Goal: Task Accomplishment & Management: Manage account settings

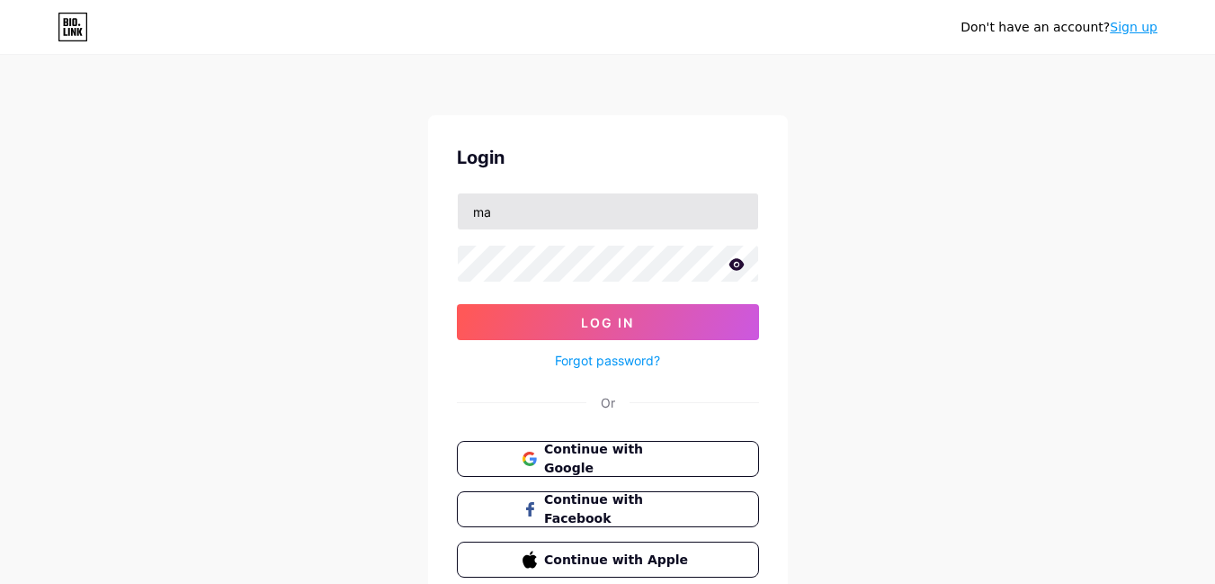
type input "[EMAIL_ADDRESS][DOMAIN_NAME]"
click at [457, 304] on button "Log In" at bounding box center [608, 322] width 302 height 36
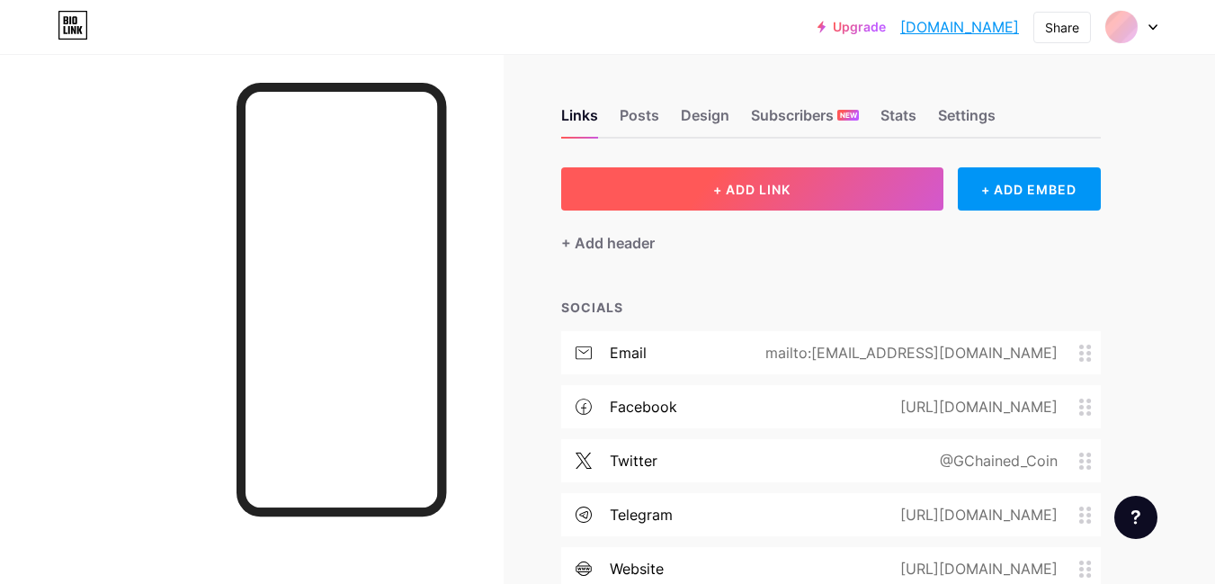
click at [721, 201] on button "+ ADD LINK" at bounding box center [752, 188] width 382 height 43
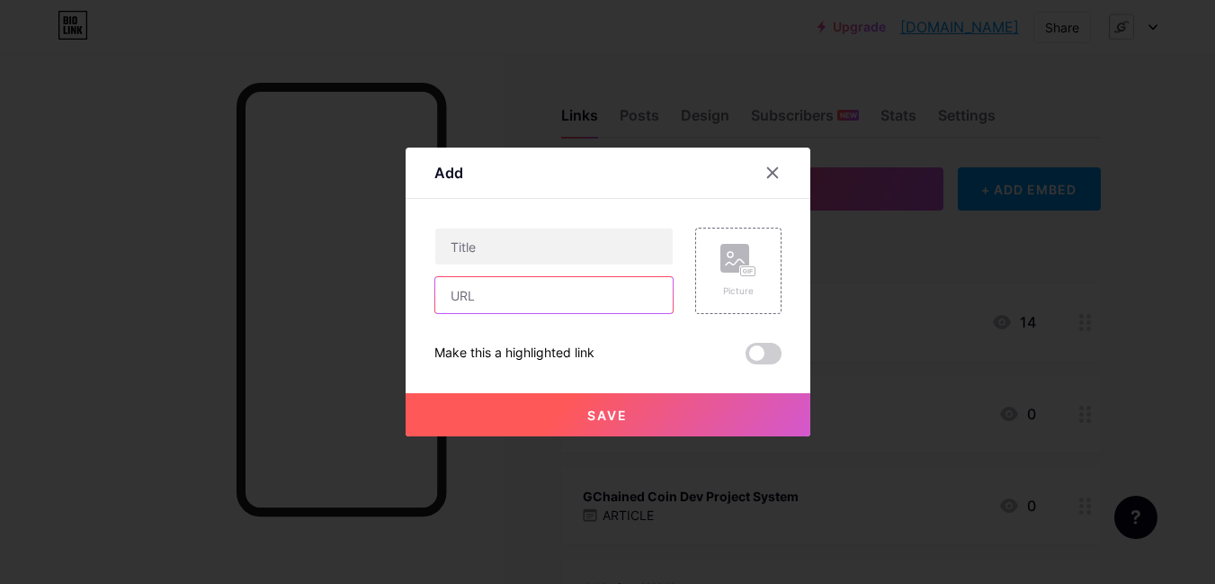
click at [592, 291] on input "text" at bounding box center [554, 295] width 238 height 36
paste input "[DOMAIN_NAME][URL][PERSON_NAME]"
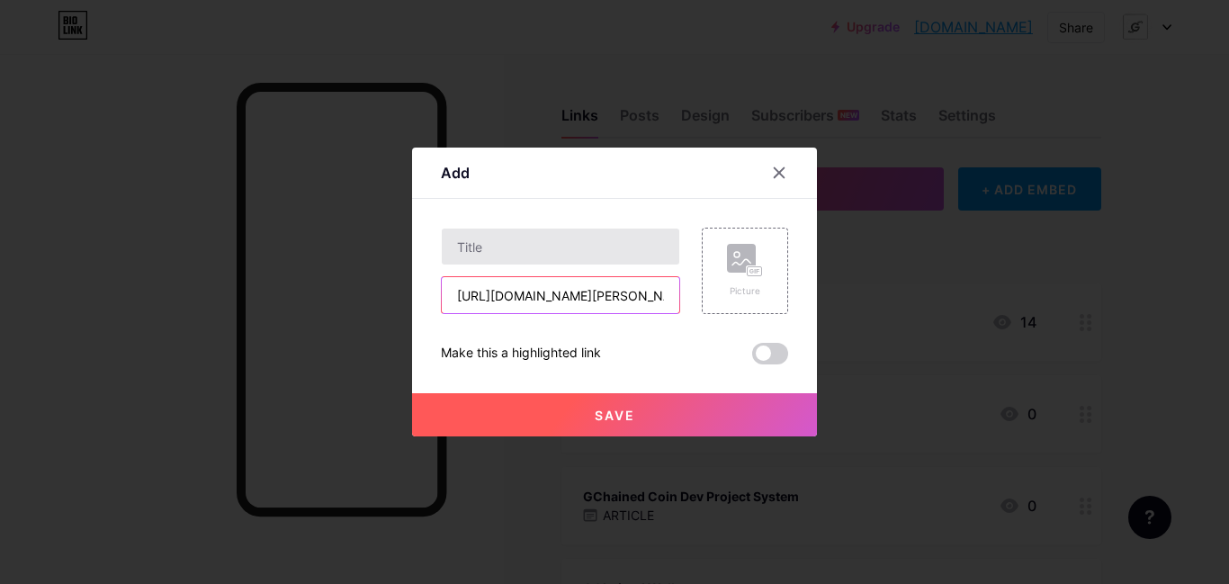
type input "[URL][DOMAIN_NAME][PERSON_NAME]"
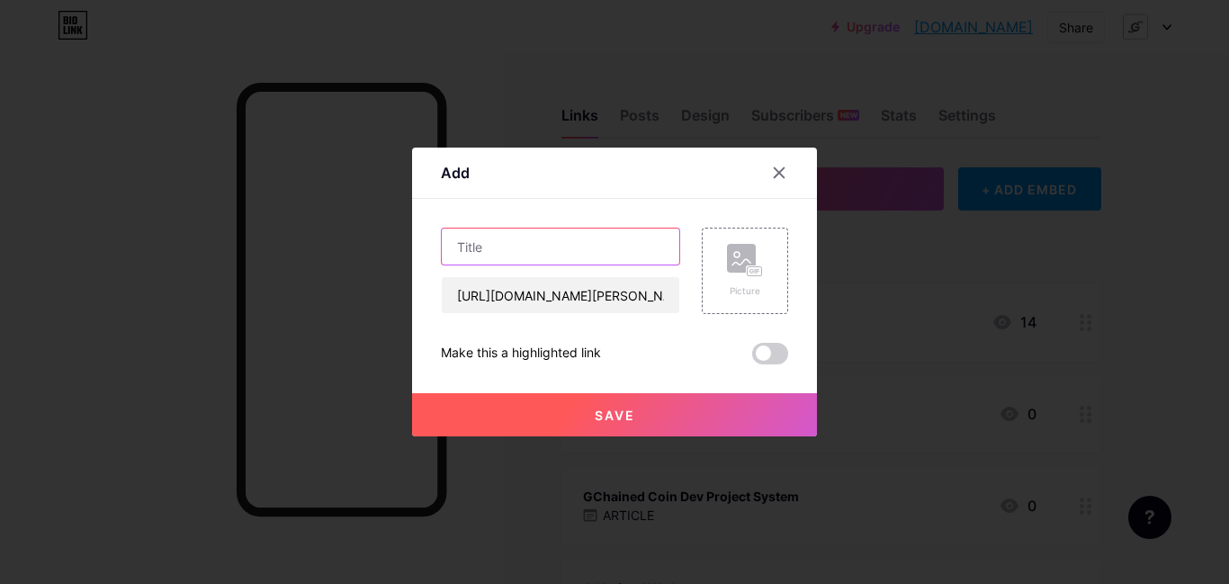
click at [560, 235] on input "text" at bounding box center [561, 247] width 238 height 36
type input "GChained Miner"
click at [607, 408] on span "Save" at bounding box center [615, 415] width 40 height 15
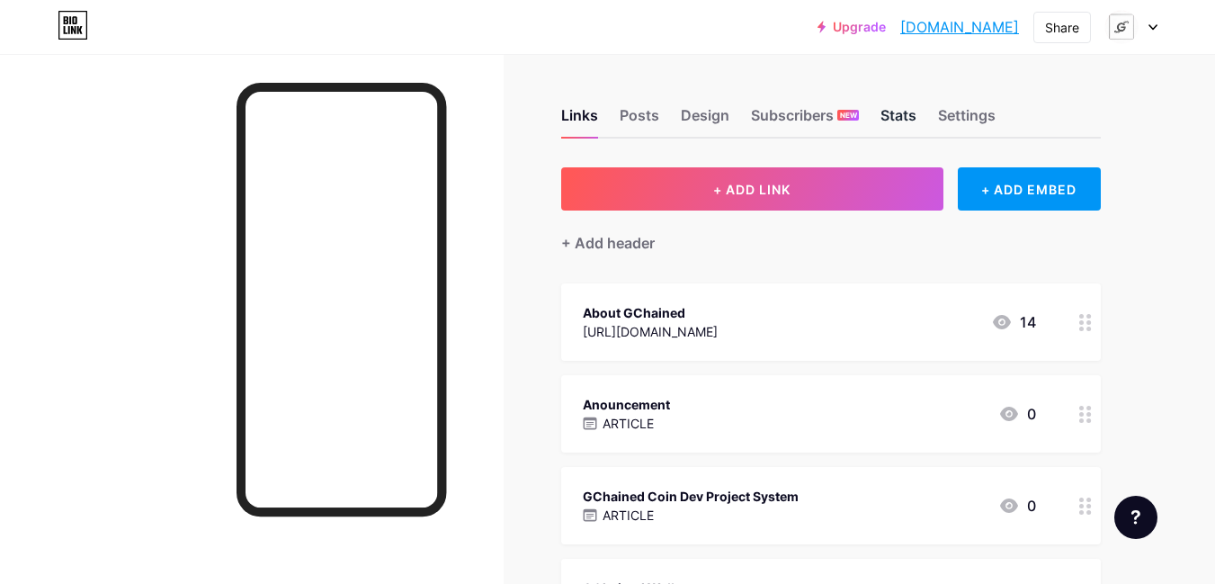
click at [893, 119] on div "Stats" at bounding box center [899, 120] width 36 height 32
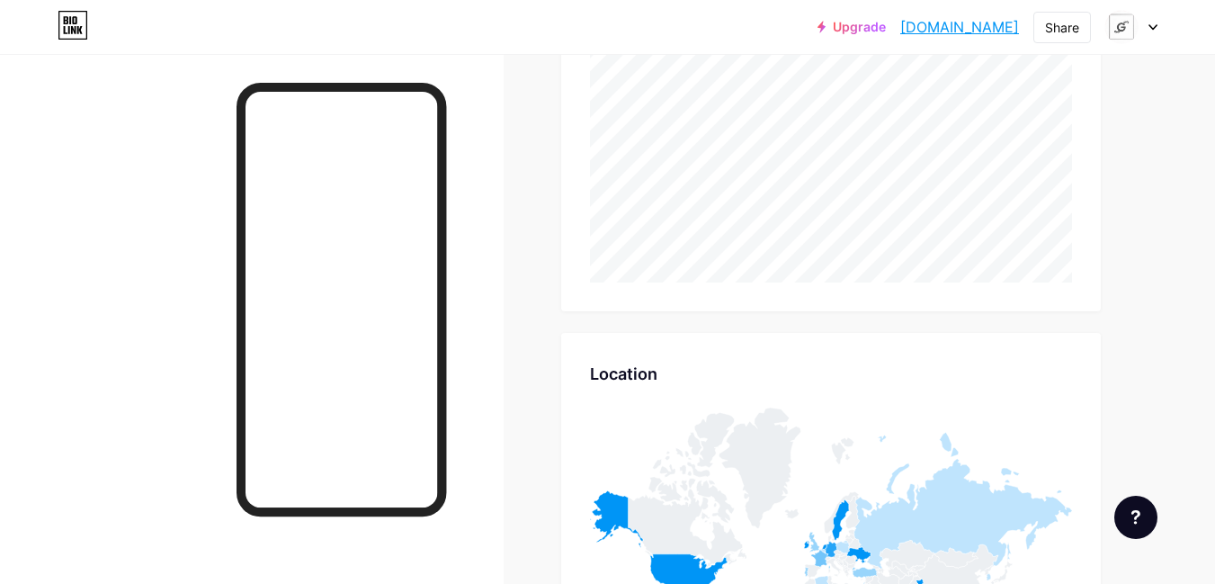
scroll to position [7305, 0]
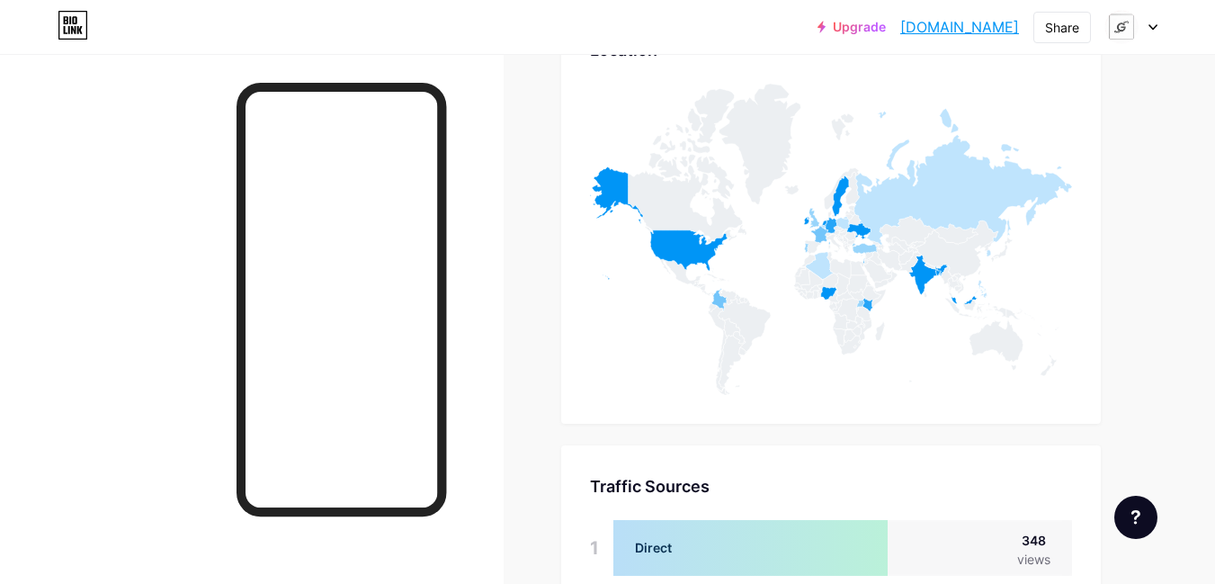
drag, startPoint x: 740, startPoint y: 315, endPoint x: 722, endPoint y: 300, distance: 23.6
click at [731, 310] on icon at bounding box center [744, 326] width 53 height 55
click at [1157, 25] on icon at bounding box center [1153, 27] width 7 height 4
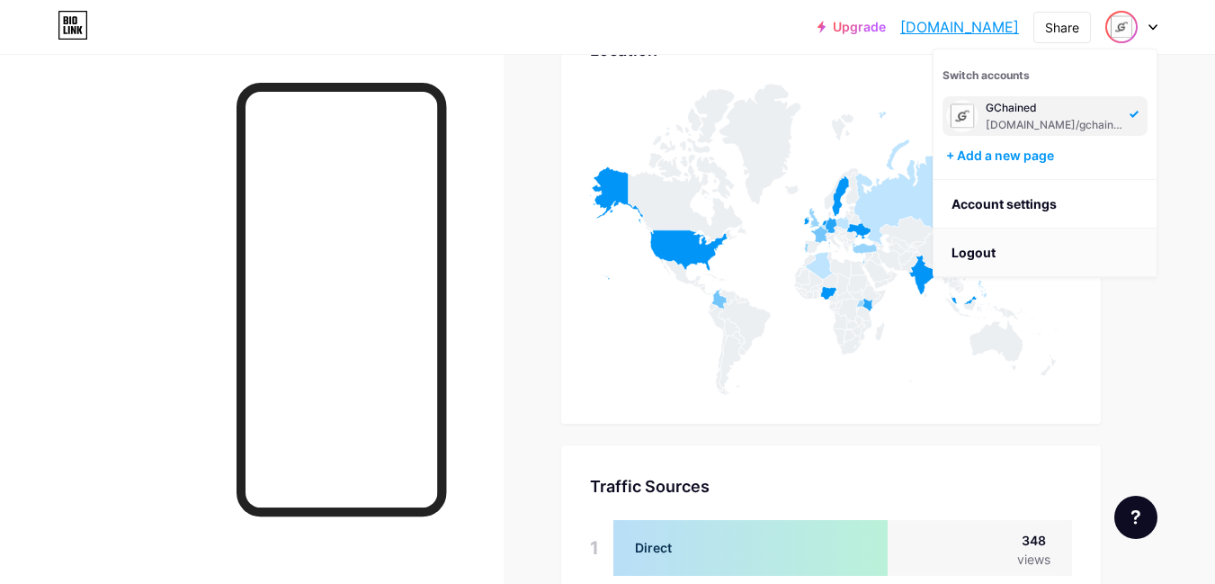
click at [1020, 250] on li "Logout" at bounding box center [1045, 253] width 223 height 49
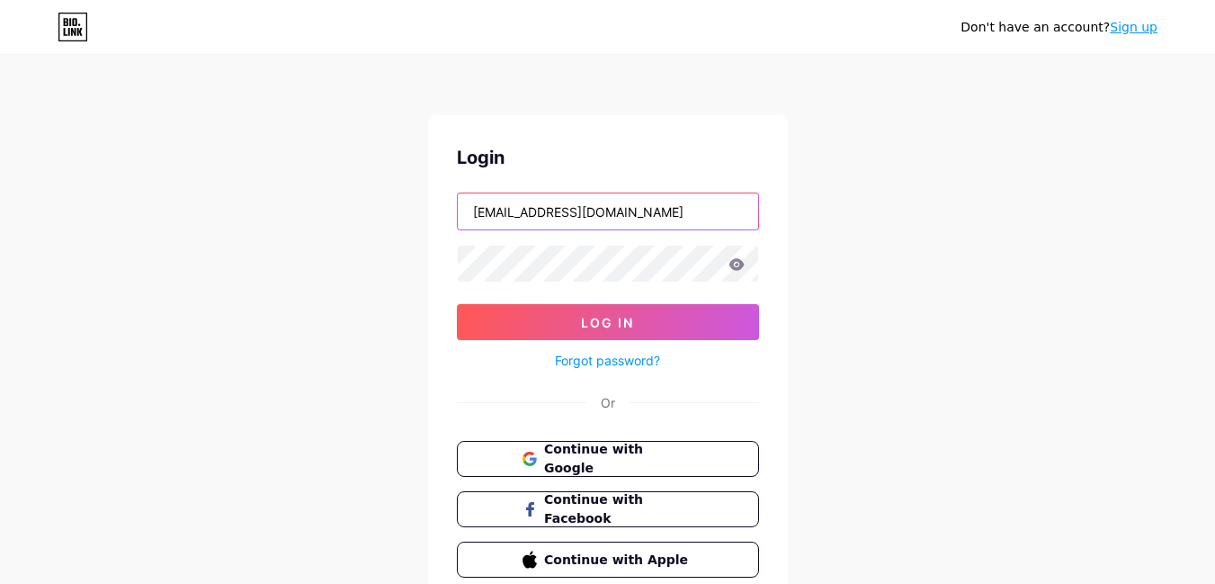
click at [670, 220] on input "[EMAIL_ADDRESS][DOMAIN_NAME]" at bounding box center [608, 211] width 300 height 36
type input "[EMAIL_ADDRESS][DOMAIN_NAME]"
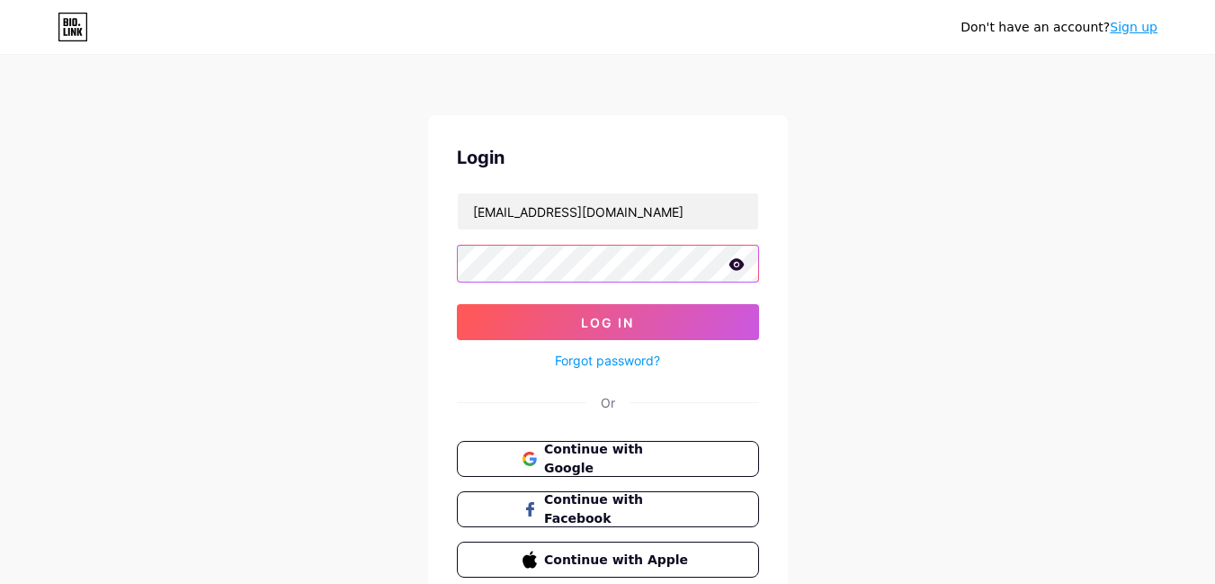
click at [457, 304] on button "Log In" at bounding box center [608, 322] width 302 height 36
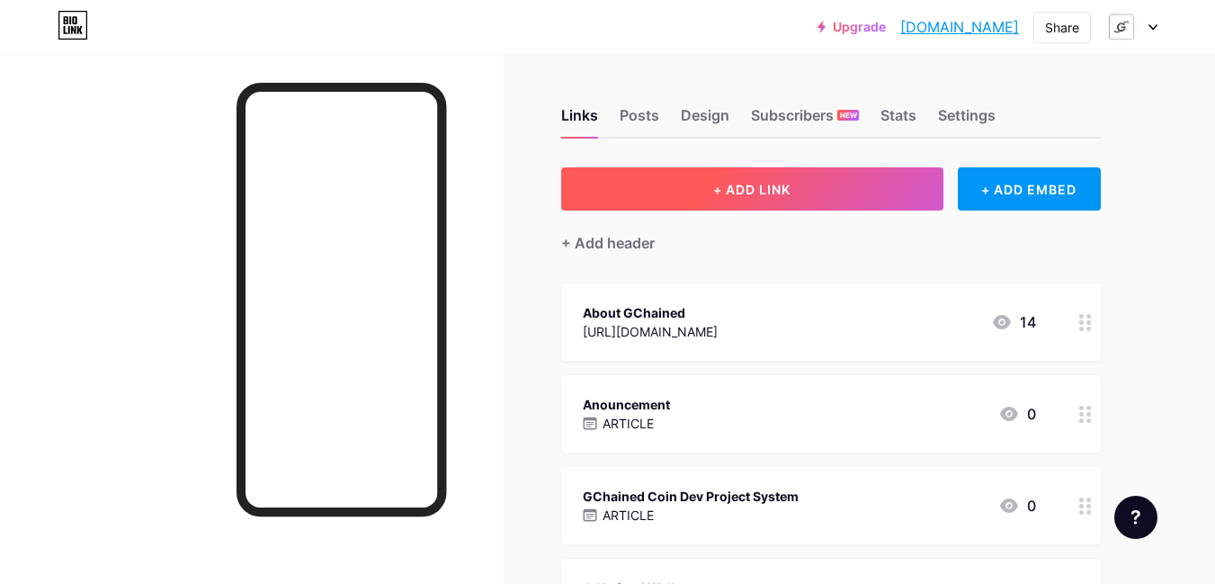
click at [709, 195] on button "+ ADD LINK" at bounding box center [752, 188] width 382 height 43
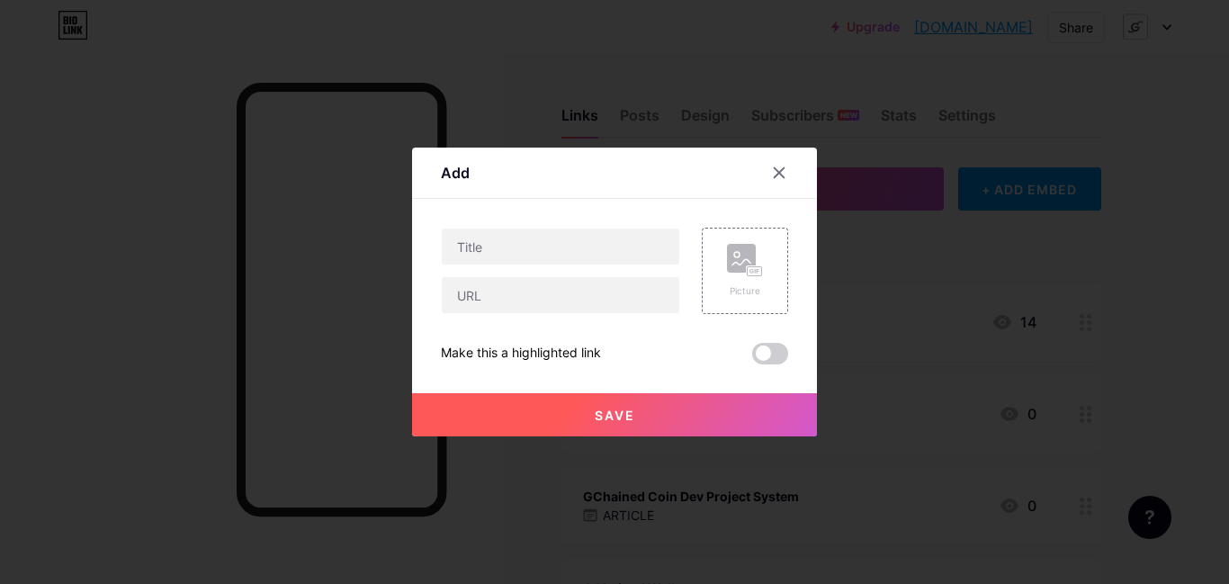
click at [596, 317] on div "Picture Make this a highlighted link Save" at bounding box center [614, 296] width 347 height 137
click at [605, 306] on input "text" at bounding box center [561, 295] width 238 height 36
paste input "[DOMAIN_NAME][URL]"
type input "[DOMAIN_NAME][URL]"
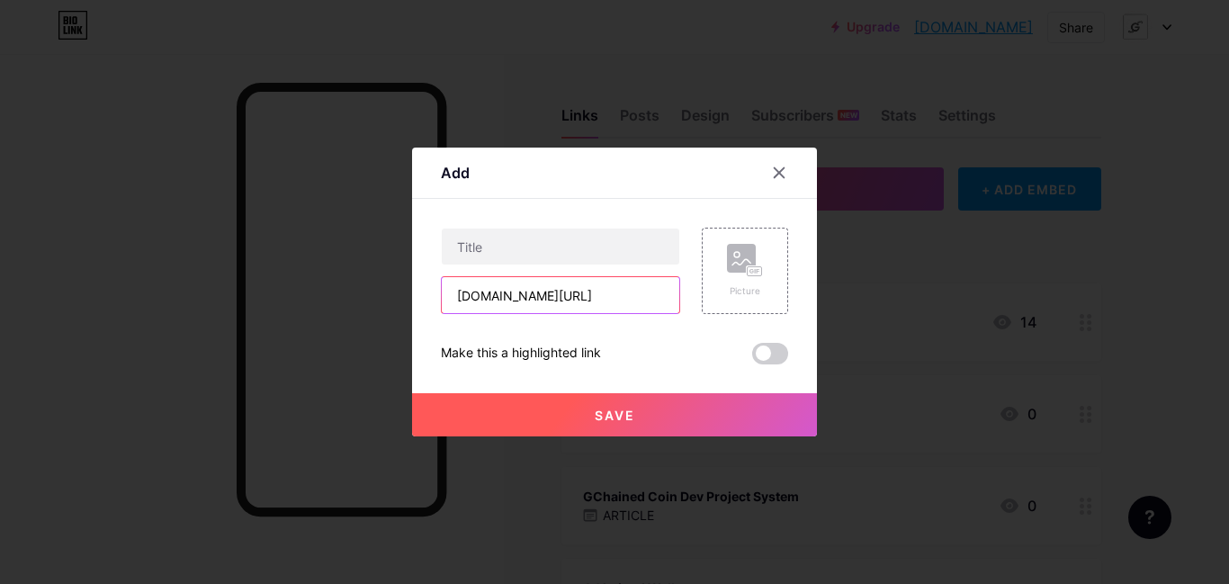
scroll to position [0, 0]
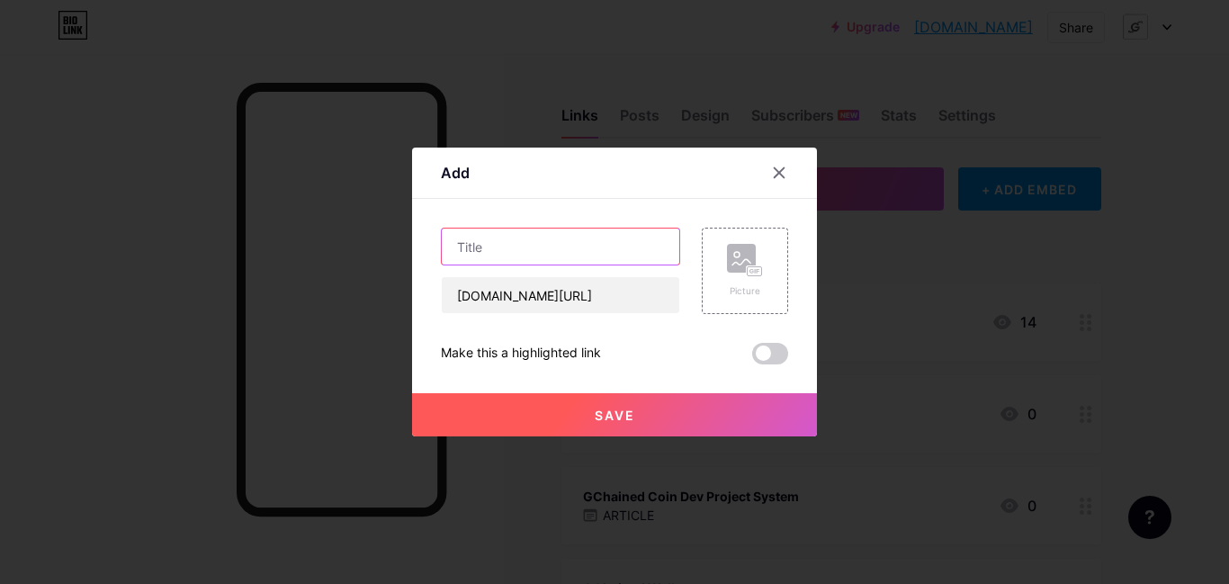
click at [579, 244] on input "text" at bounding box center [561, 247] width 238 height 36
paste input "Website Hosting Platform"
type input "GChained Website Hosting Platform"
click at [604, 419] on span "Save" at bounding box center [615, 415] width 40 height 15
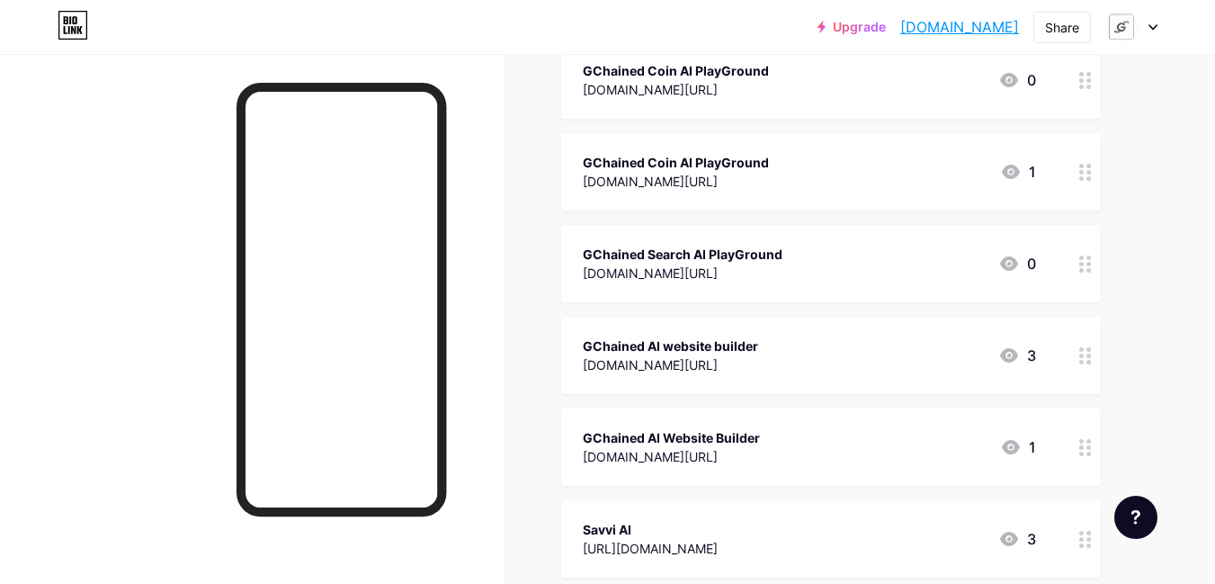
scroll to position [13042, 0]
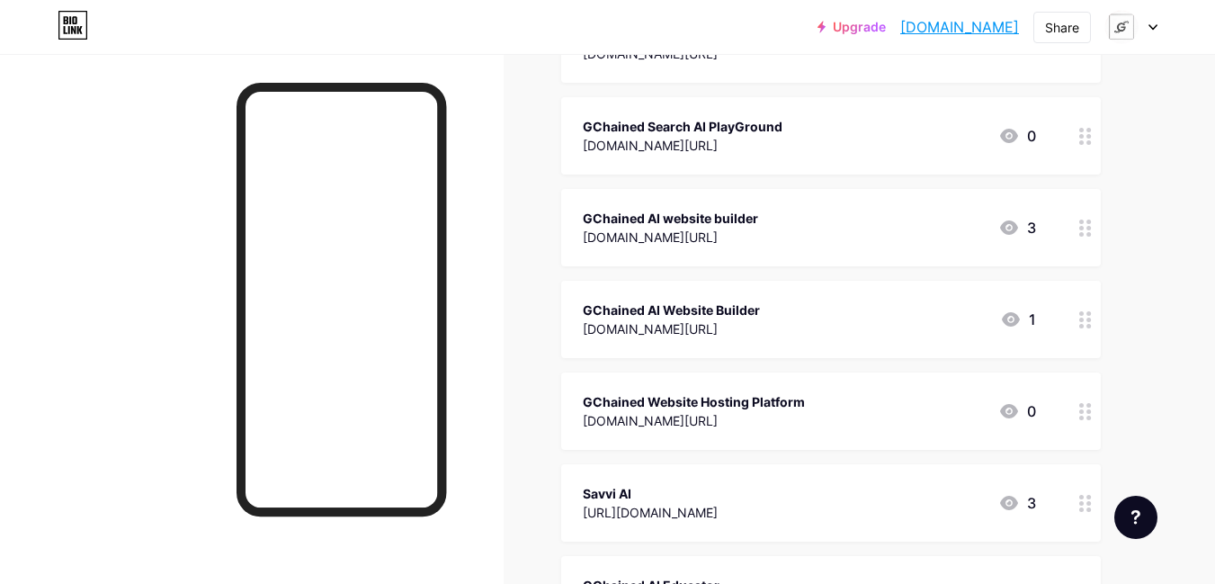
click at [1153, 30] on icon at bounding box center [1153, 27] width 9 height 6
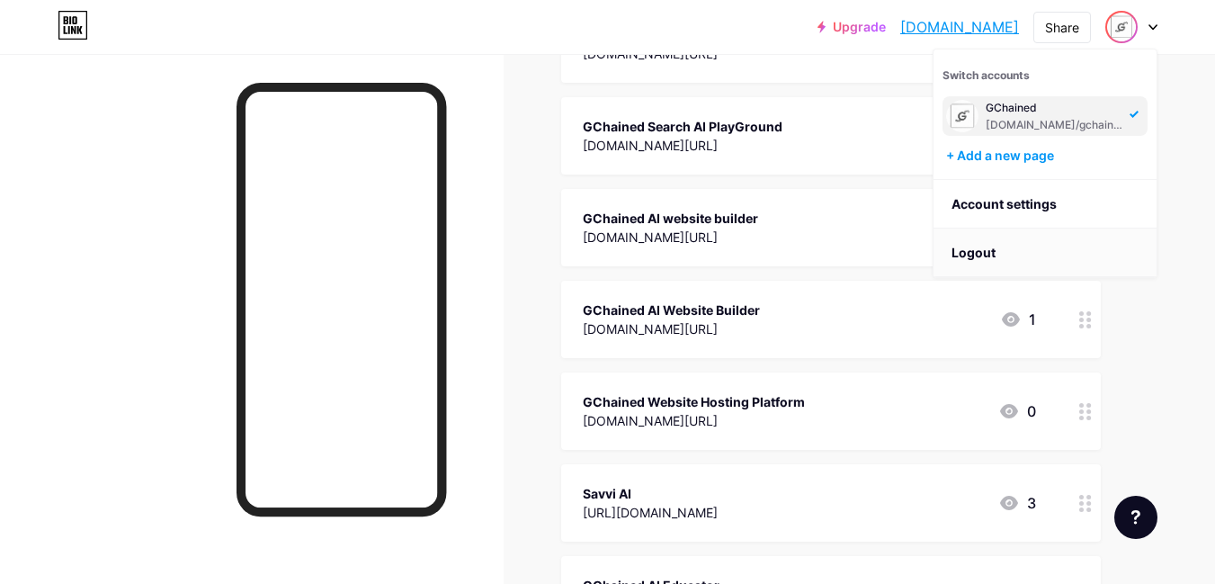
click at [1032, 252] on li "Logout" at bounding box center [1045, 253] width 223 height 49
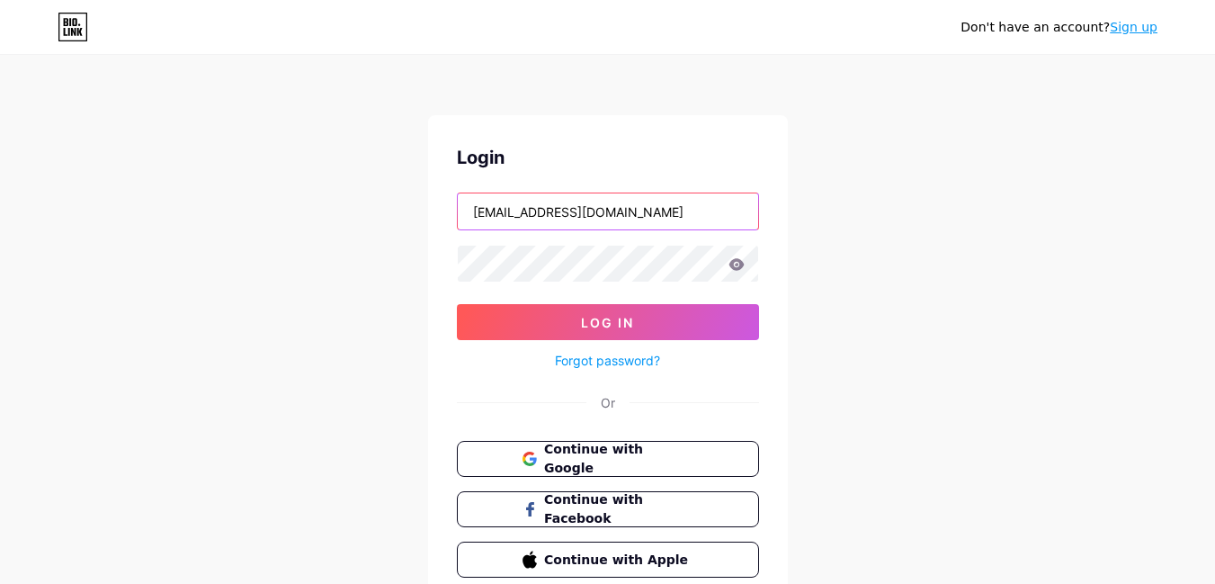
click at [680, 207] on input "[EMAIL_ADDRESS][DOMAIN_NAME]" at bounding box center [608, 211] width 300 height 36
type input "[EMAIL_ADDRESS][DOMAIN_NAME]"
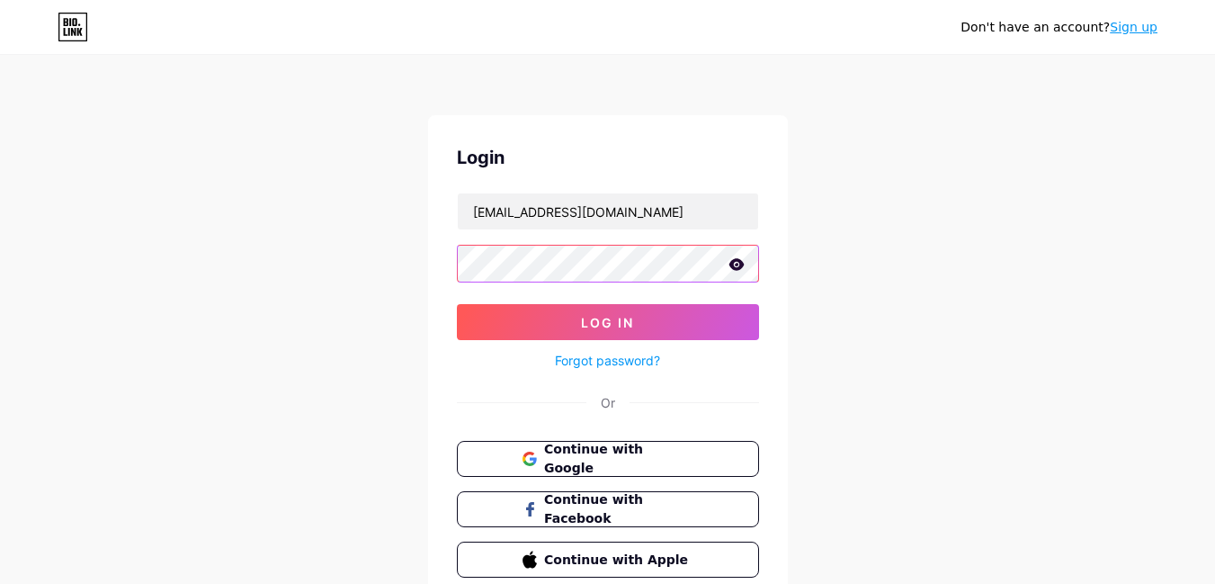
click at [457, 304] on button "Log In" at bounding box center [608, 322] width 302 height 36
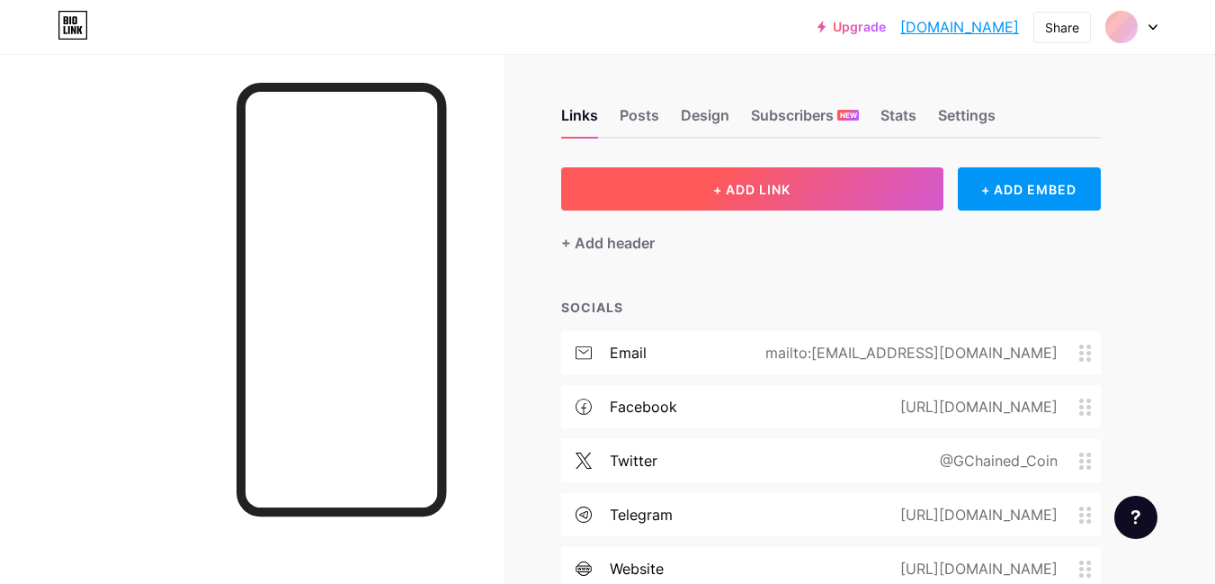
click at [664, 195] on button "+ ADD LINK" at bounding box center [752, 188] width 382 height 43
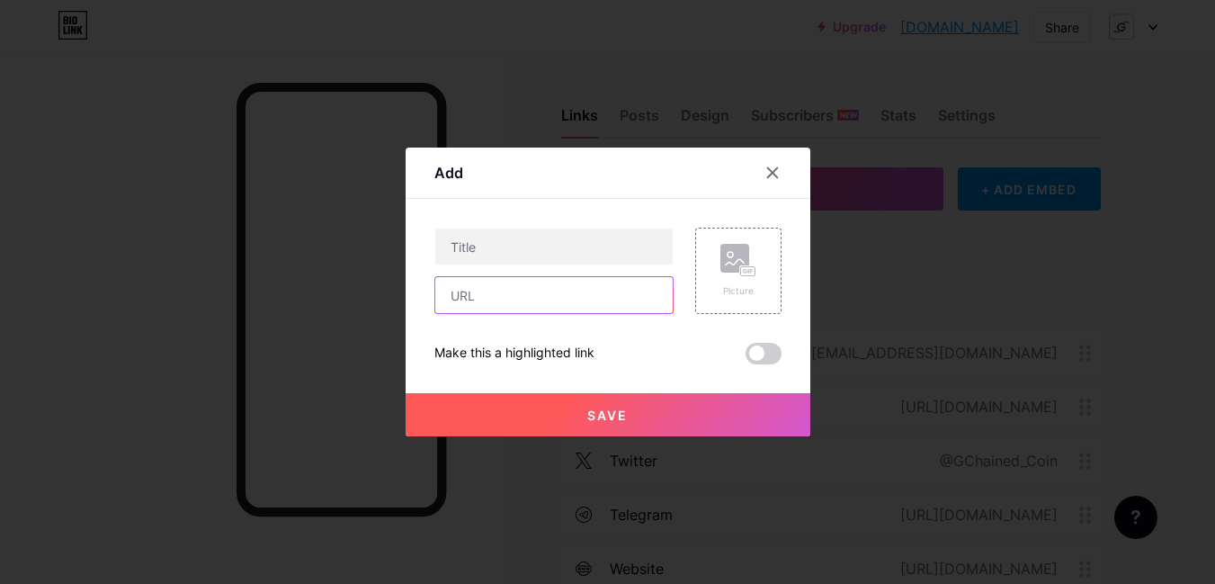
click at [566, 302] on input "text" at bounding box center [554, 295] width 238 height 36
click at [537, 294] on input "text" at bounding box center [554, 295] width 238 height 36
paste input "[DOMAIN_NAME][URL]"
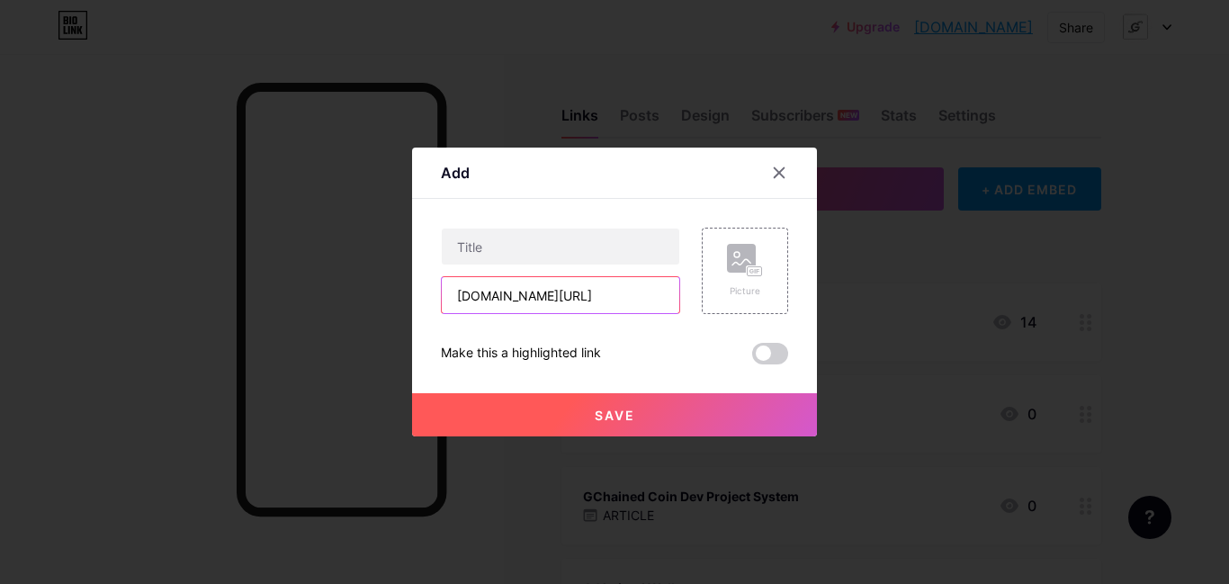
scroll to position [0, 66]
type input "[DOMAIN_NAME][URL]"
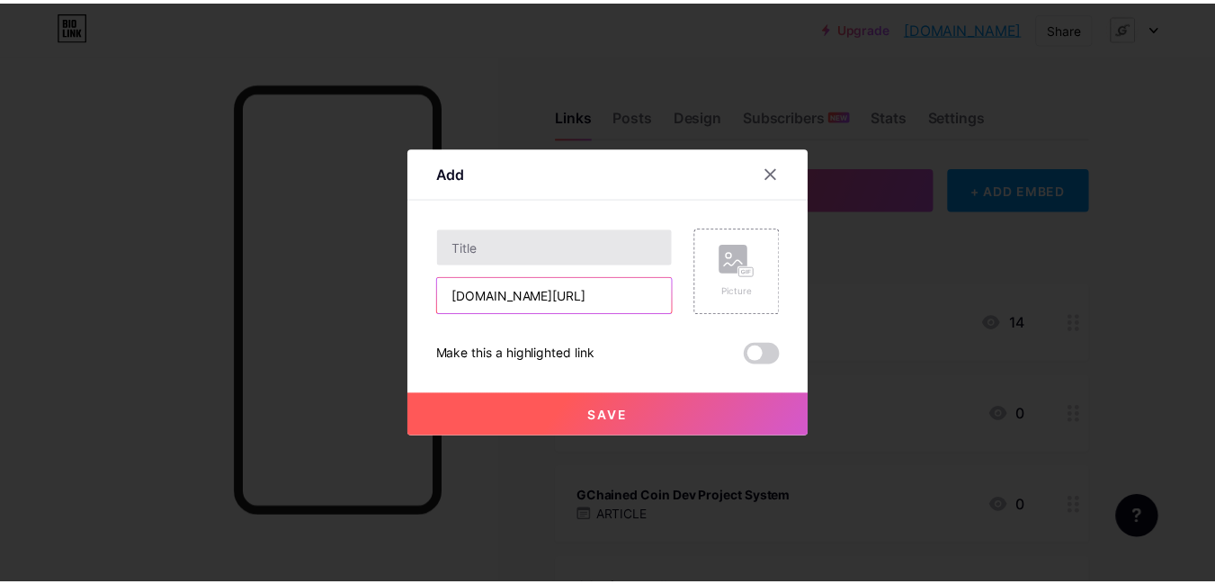
scroll to position [0, 0]
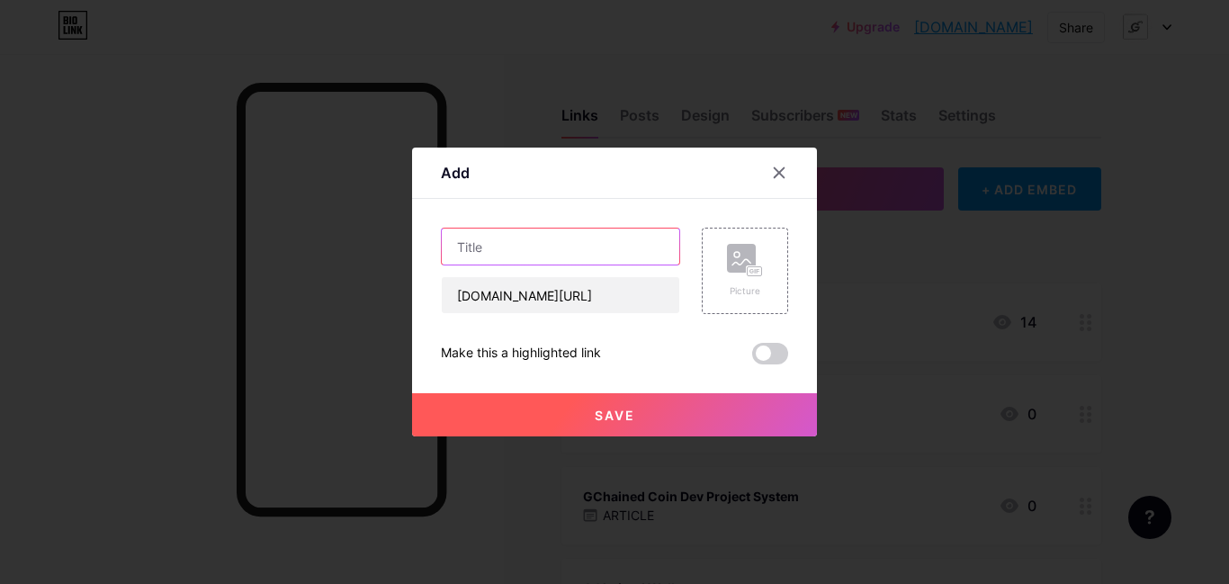
click at [593, 247] on input "text" at bounding box center [561, 247] width 238 height 36
type input "GChained Crainuim Host Website"
click at [621, 419] on span "Save" at bounding box center [615, 415] width 40 height 15
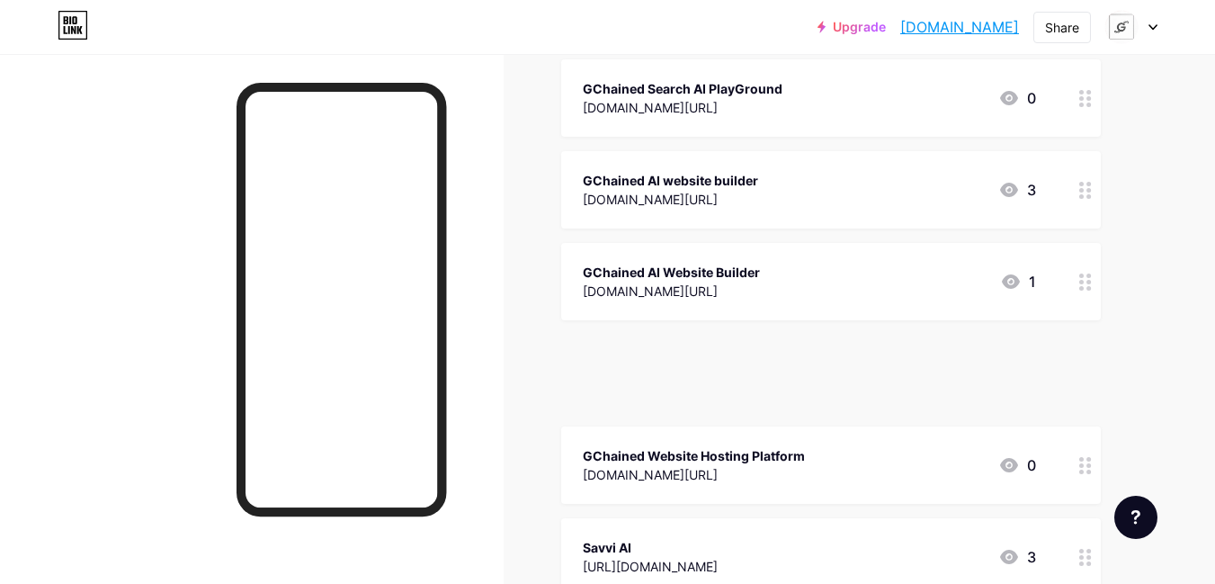
scroll to position [13099, 0]
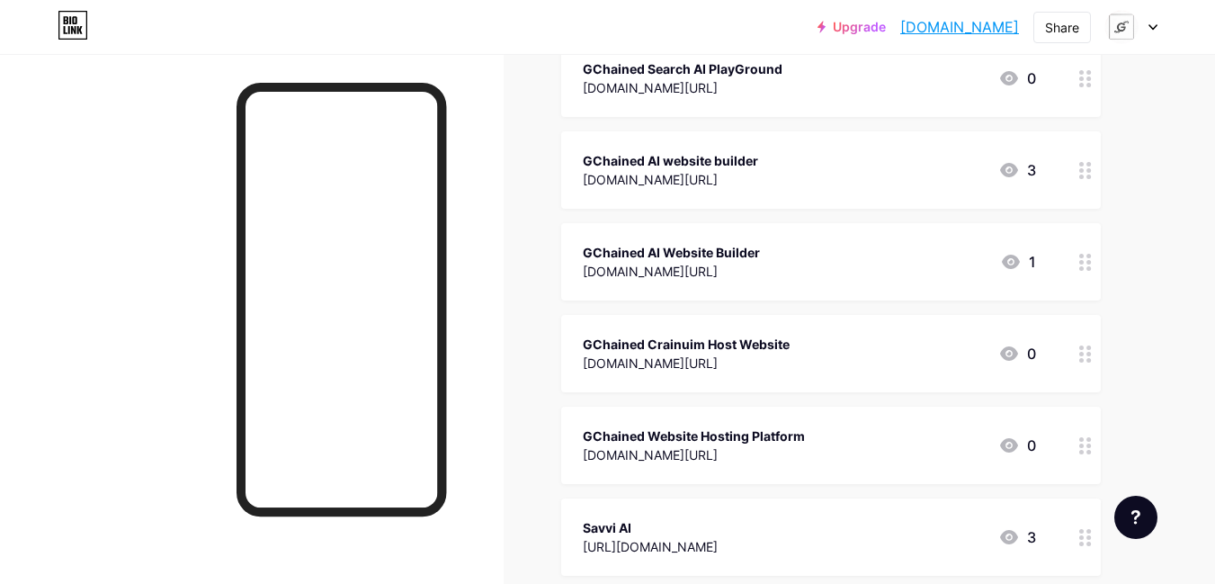
click at [1152, 26] on icon at bounding box center [1153, 27] width 7 height 4
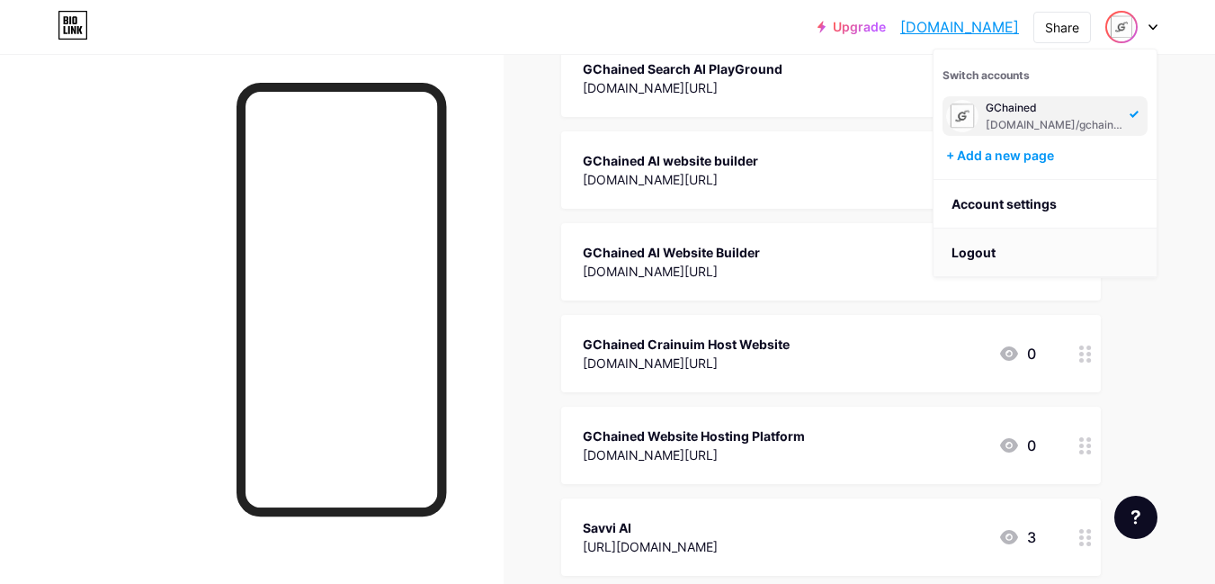
click at [1000, 252] on li "Logout" at bounding box center [1045, 253] width 223 height 49
click at [1046, 253] on li "Logout" at bounding box center [1045, 253] width 223 height 49
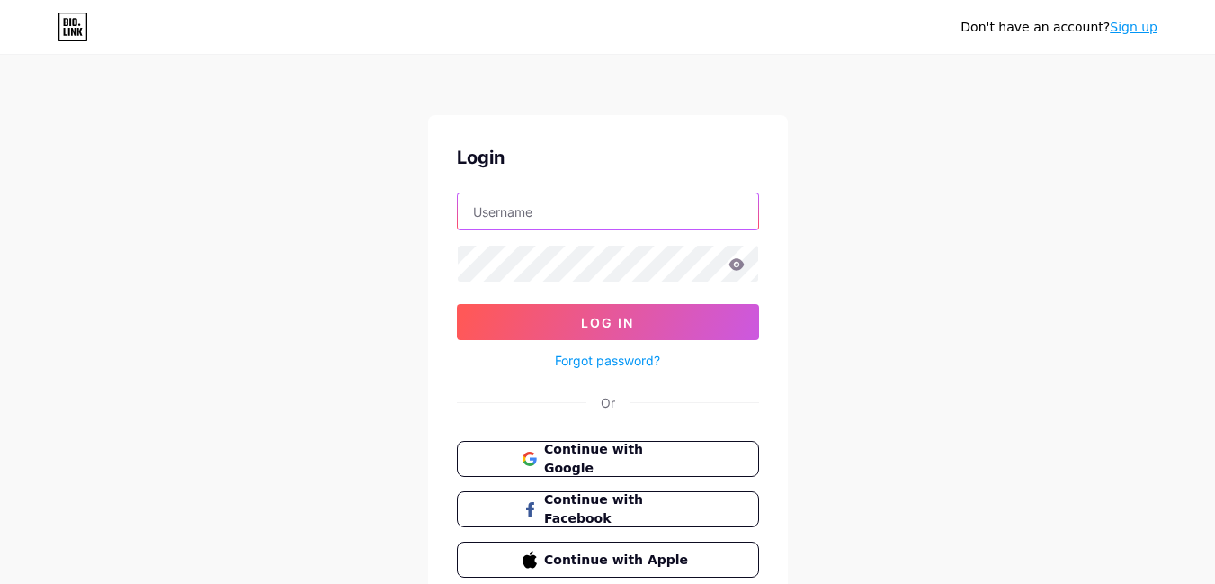
type input "[EMAIL_ADDRESS][DOMAIN_NAME]"
